Goal: Transaction & Acquisition: Obtain resource

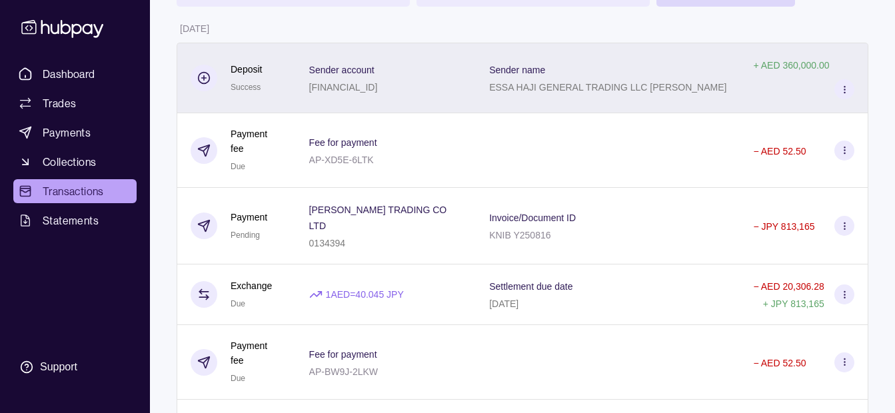
scroll to position [133, 0]
click at [381, 234] on div "0134394" at bounding box center [386, 242] width 154 height 16
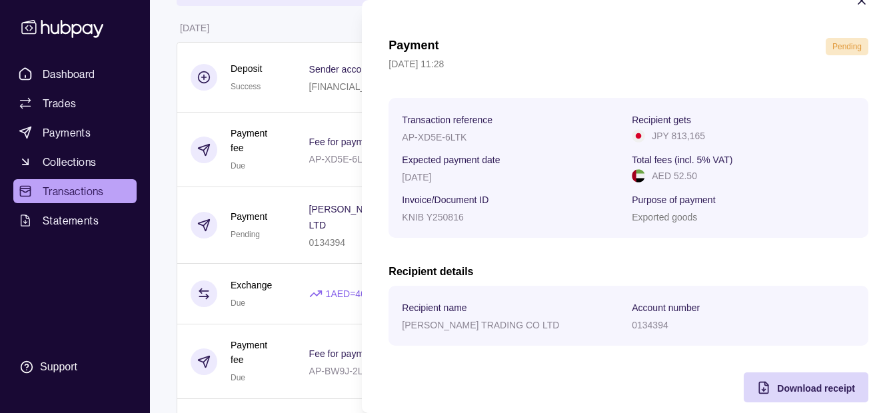
scroll to position [49, 0]
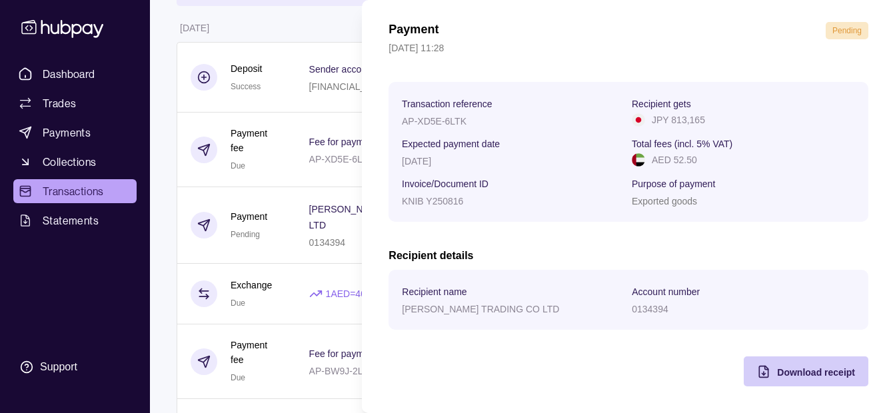
click at [766, 367] on div "Download receipt" at bounding box center [796, 372] width 118 height 30
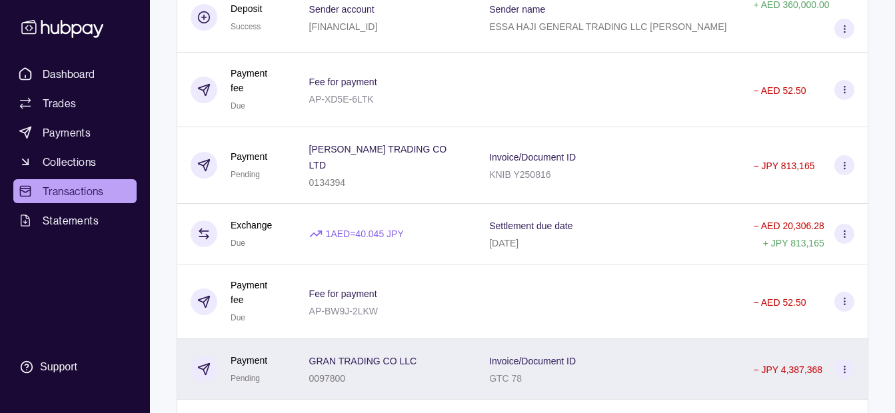
scroll to position [267, 0]
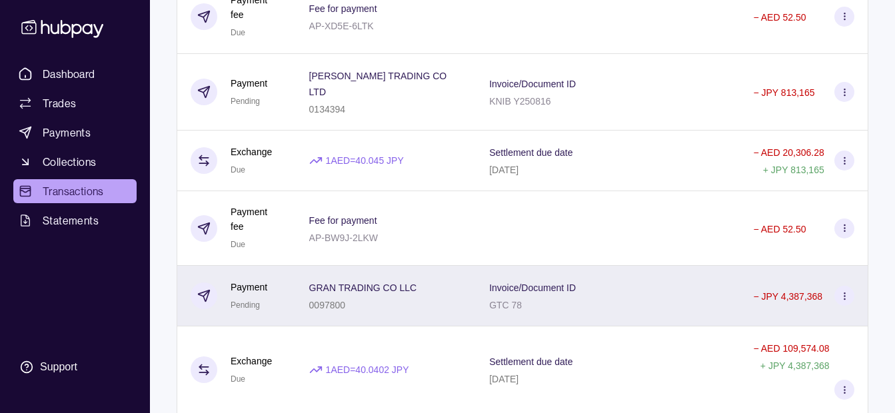
click at [389, 266] on div "GRAN TRADING CO LLC 0097800" at bounding box center [386, 296] width 181 height 61
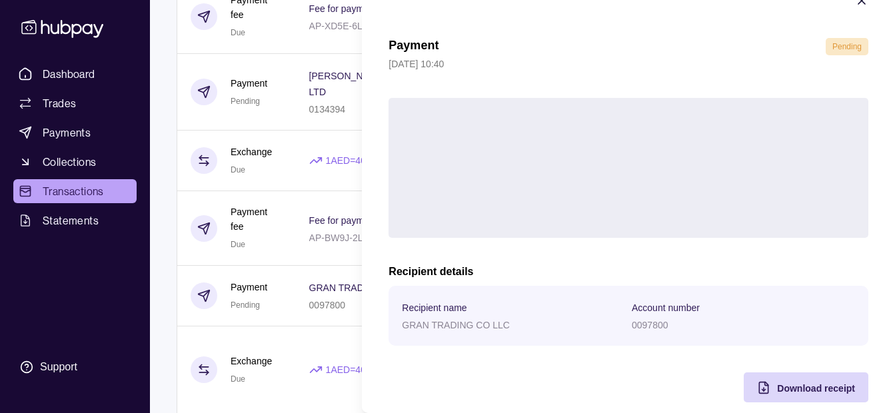
scroll to position [49, 0]
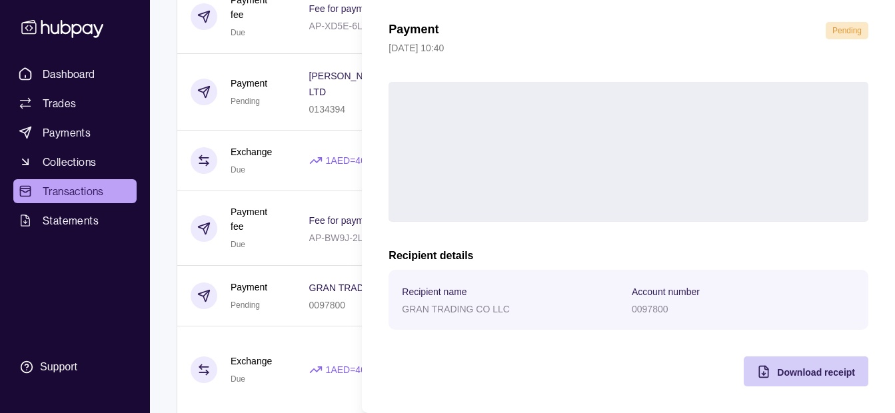
drag, startPoint x: 786, startPoint y: 372, endPoint x: 778, endPoint y: 370, distance: 8.2
click at [785, 371] on span "Download receipt" at bounding box center [816, 372] width 78 height 11
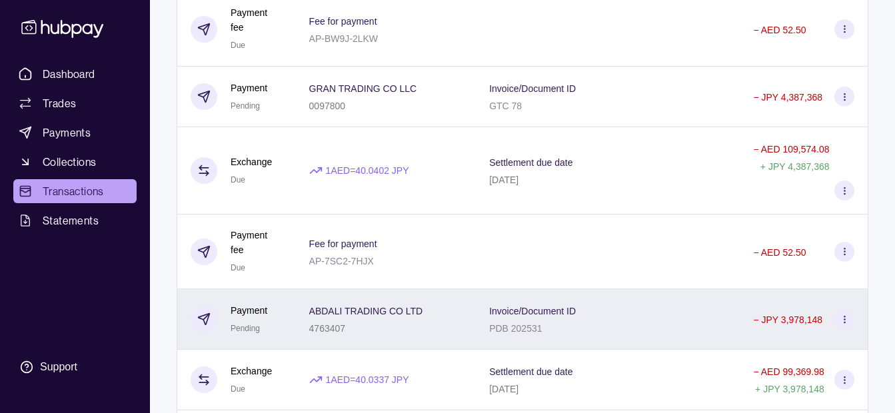
scroll to position [467, 0]
click at [423, 305] on p "ABDALI TRADING CO LTD" at bounding box center [366, 310] width 114 height 11
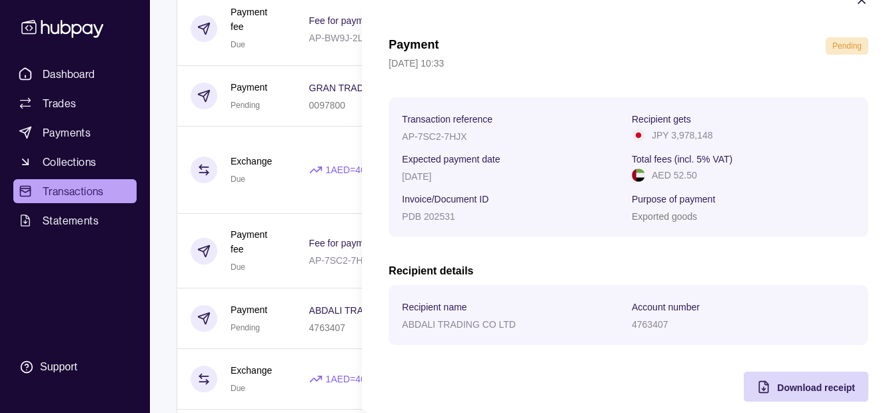
scroll to position [49, 0]
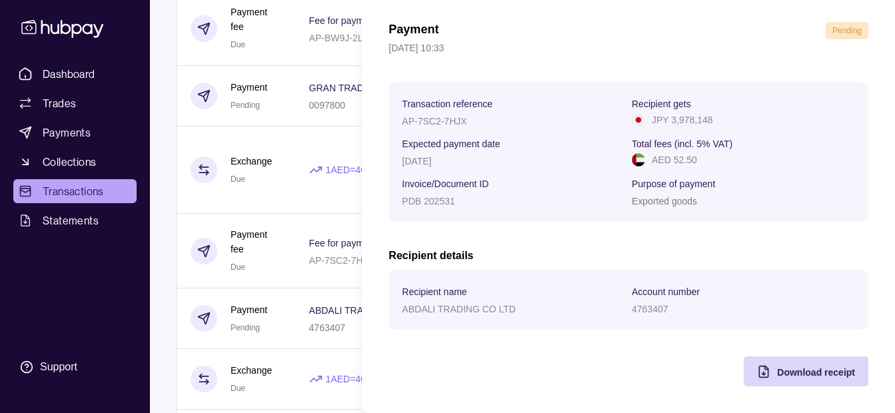
drag, startPoint x: 776, startPoint y: 374, endPoint x: 724, endPoint y: 364, distance: 52.9
click at [777, 371] on span "Download receipt" at bounding box center [816, 372] width 78 height 11
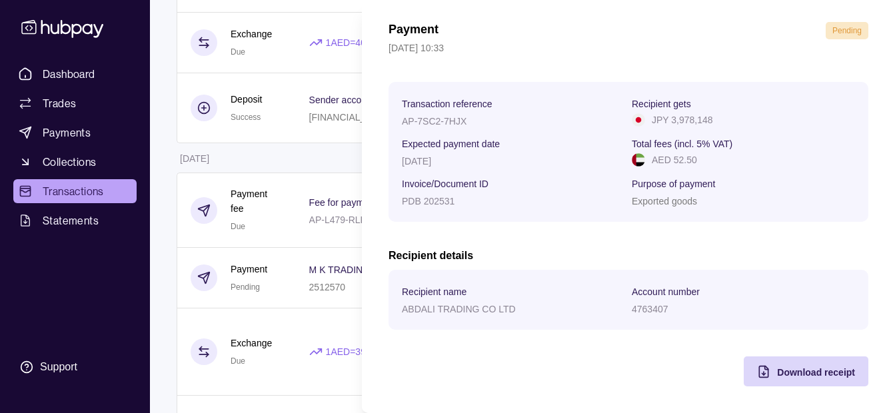
scroll to position [866, 0]
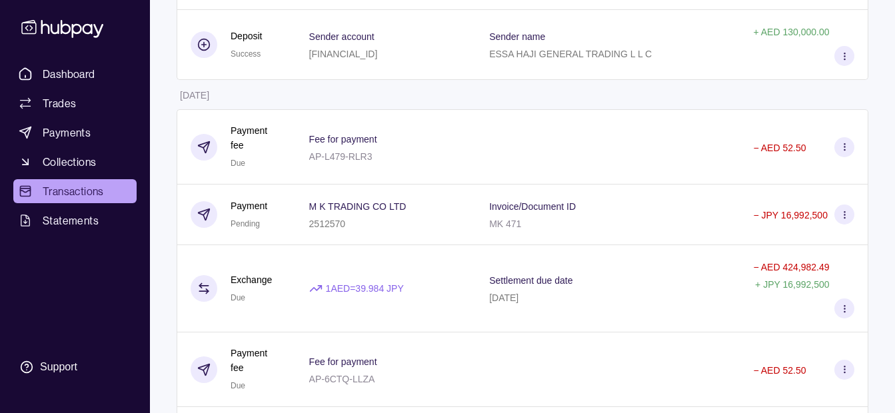
drag, startPoint x: 89, startPoint y: 295, endPoint x: 105, endPoint y: 238, distance: 59.5
click at [106, 222] on link "Statements" at bounding box center [74, 221] width 123 height 24
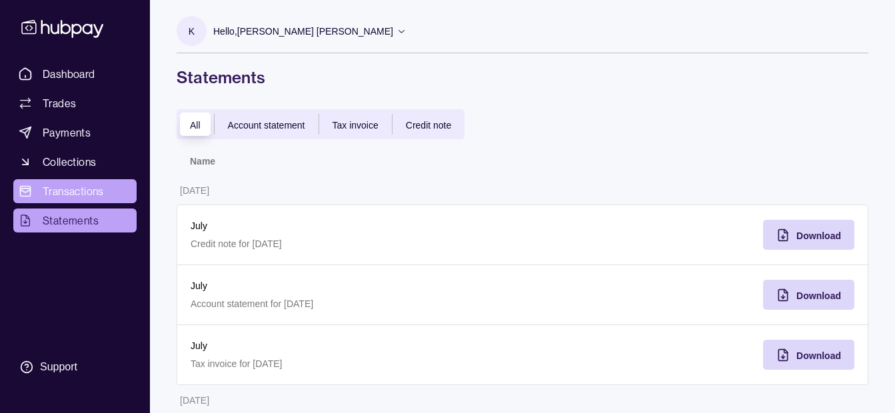
click at [114, 192] on link "Transactions" at bounding box center [74, 191] width 123 height 24
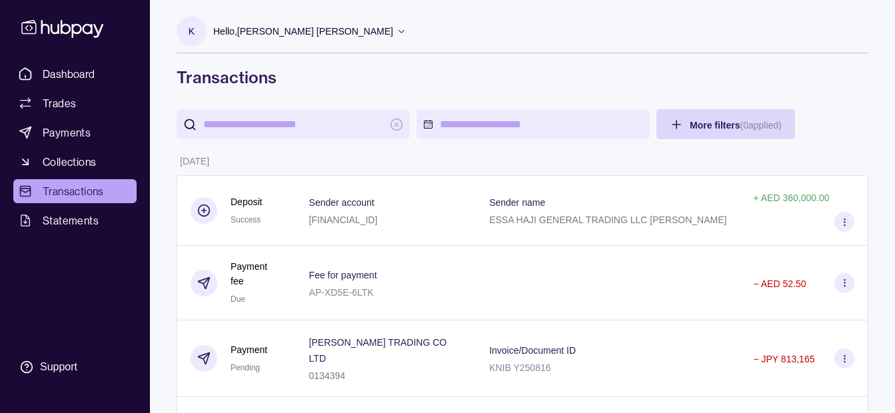
click at [325, 27] on p "Hello, [PERSON_NAME] [PERSON_NAME]" at bounding box center [303, 31] width 180 height 15
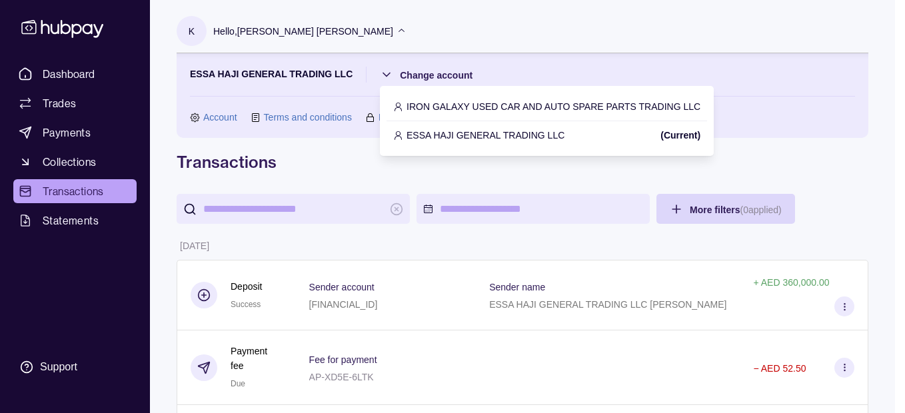
click at [453, 98] on div "IRON GALAXY USED CAR AND AUTO SPARE PARTS TRADING LLC" at bounding box center [547, 107] width 321 height 29
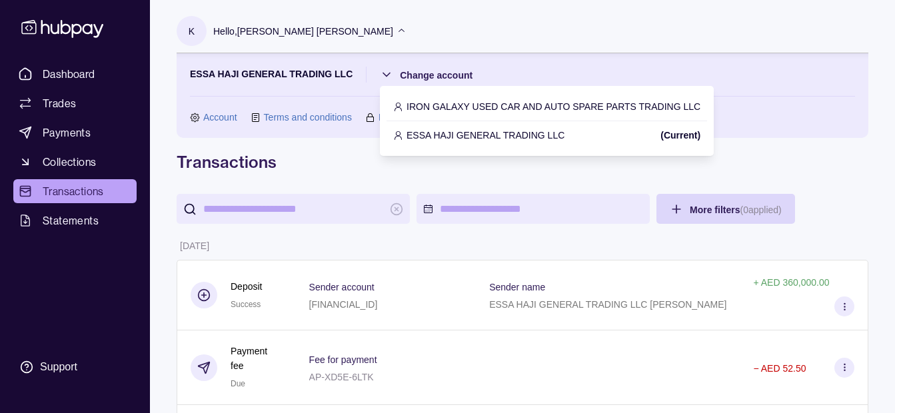
click at [452, 110] on p "IRON GALAXY USED CAR AND AUTO SPARE PARTS TRADING LLC" at bounding box center [554, 106] width 294 height 15
